Goal: Information Seeking & Learning: Learn about a topic

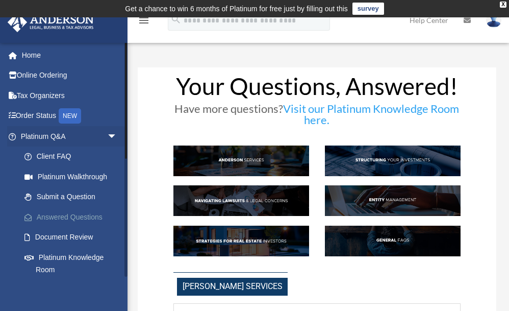
click at [71, 216] on link "Answered Questions" at bounding box center [73, 217] width 118 height 20
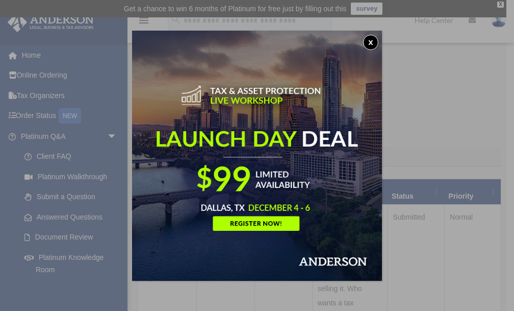
click at [372, 43] on button "x" at bounding box center [370, 42] width 15 height 15
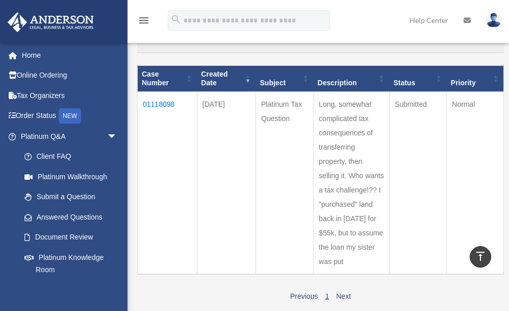
scroll to position [111, 0]
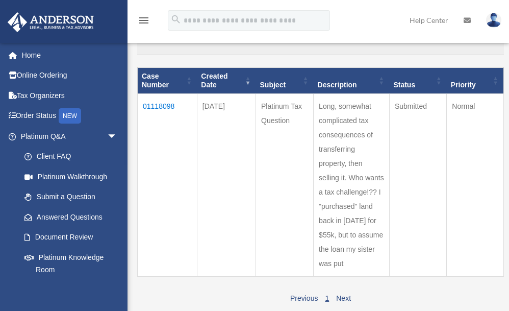
click at [159, 104] on td "01118098" at bounding box center [168, 184] width 60 height 183
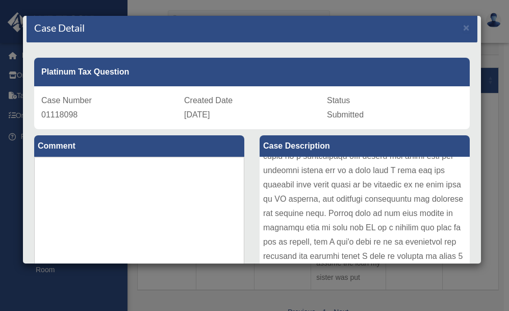
scroll to position [0, 0]
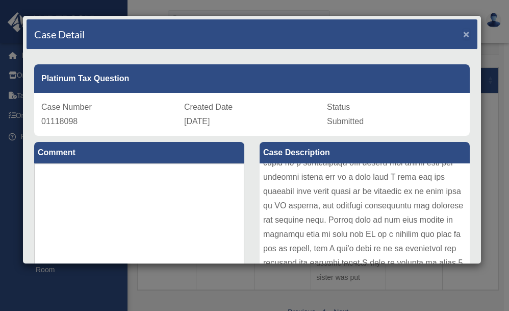
click at [463, 31] on span "×" at bounding box center [466, 34] width 7 height 12
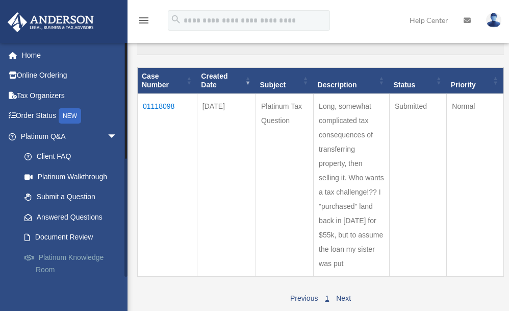
click at [73, 255] on link "Platinum Knowledge Room" at bounding box center [73, 263] width 118 height 33
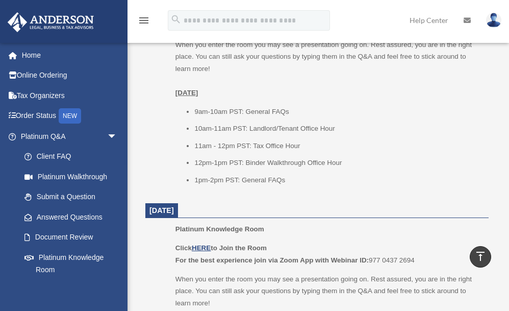
scroll to position [561, 0]
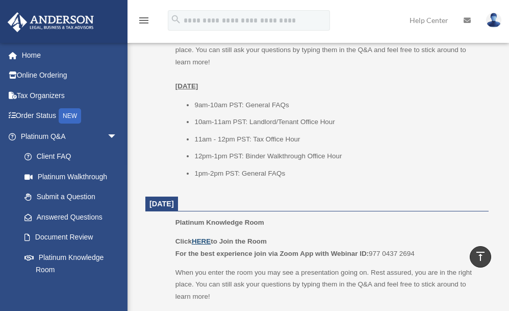
click at [208, 240] on u "HERE" at bounding box center [201, 241] width 19 height 8
